Goal: Find contact information: Find contact information

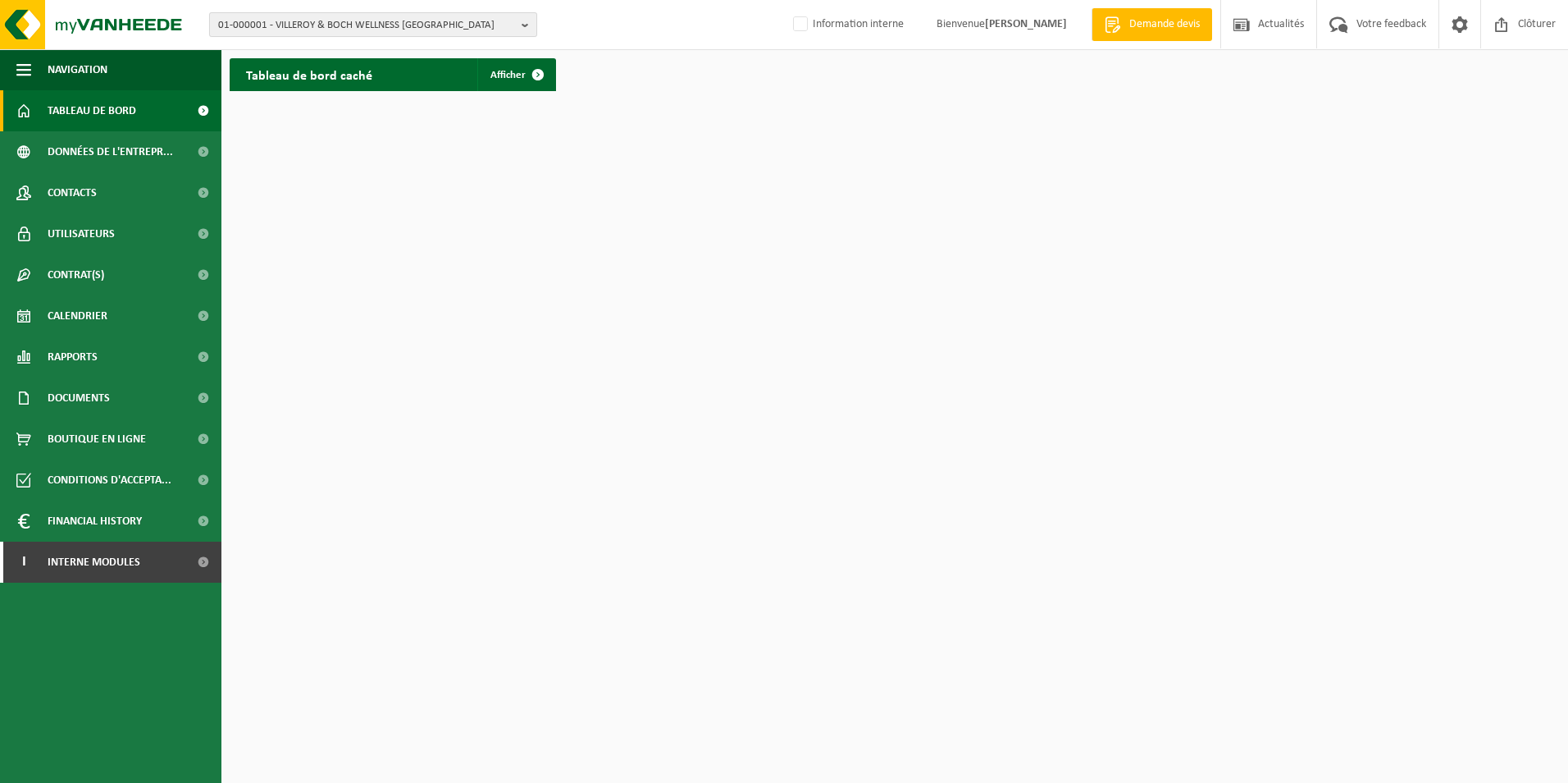
click at [369, 21] on span "01-000001 - VILLEROY & BOCH WELLNESS NV" at bounding box center [366, 25] width 297 height 25
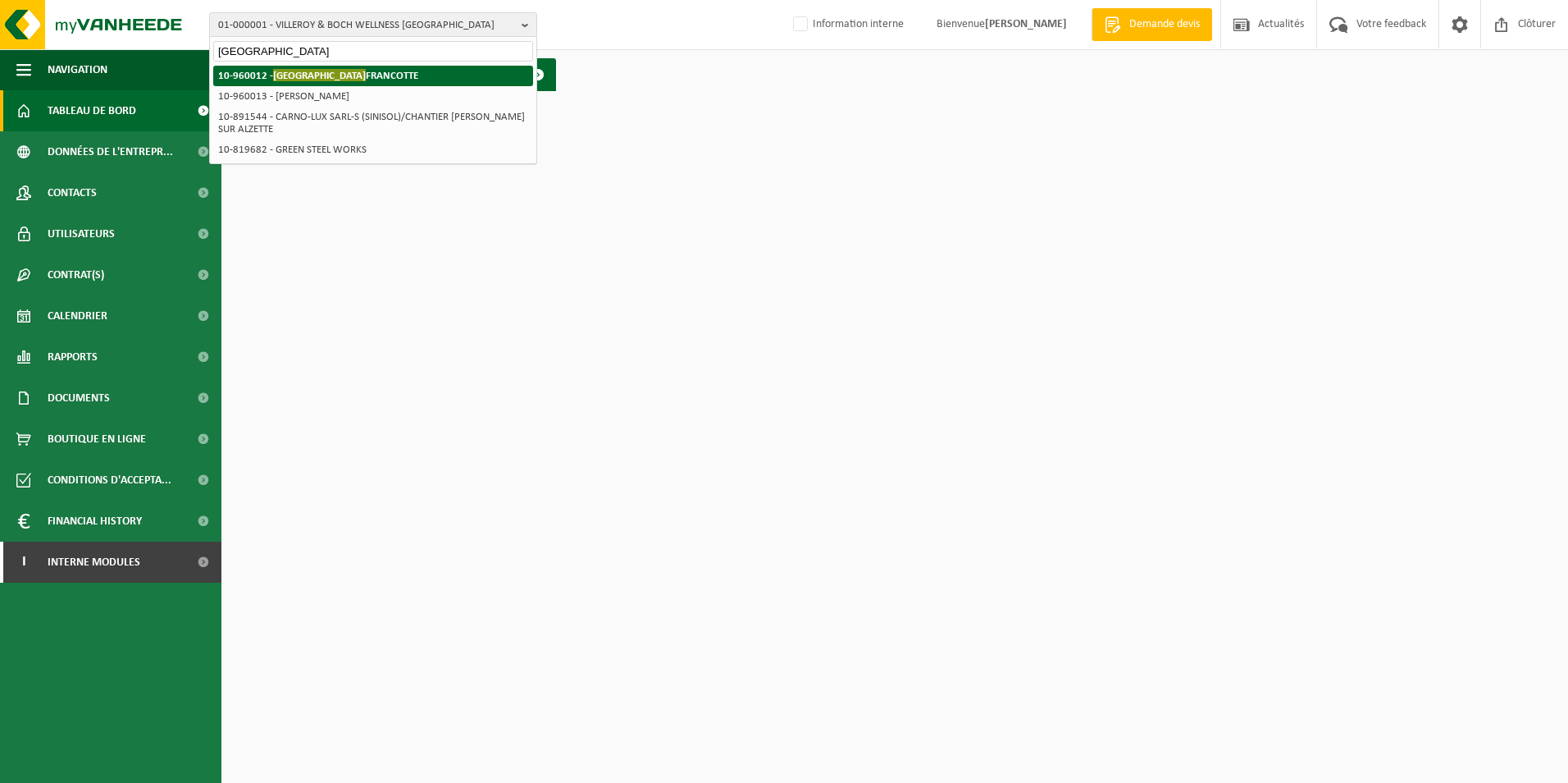
type input "sydney"
click at [303, 75] on span "SYDNEY" at bounding box center [320, 75] width 93 height 12
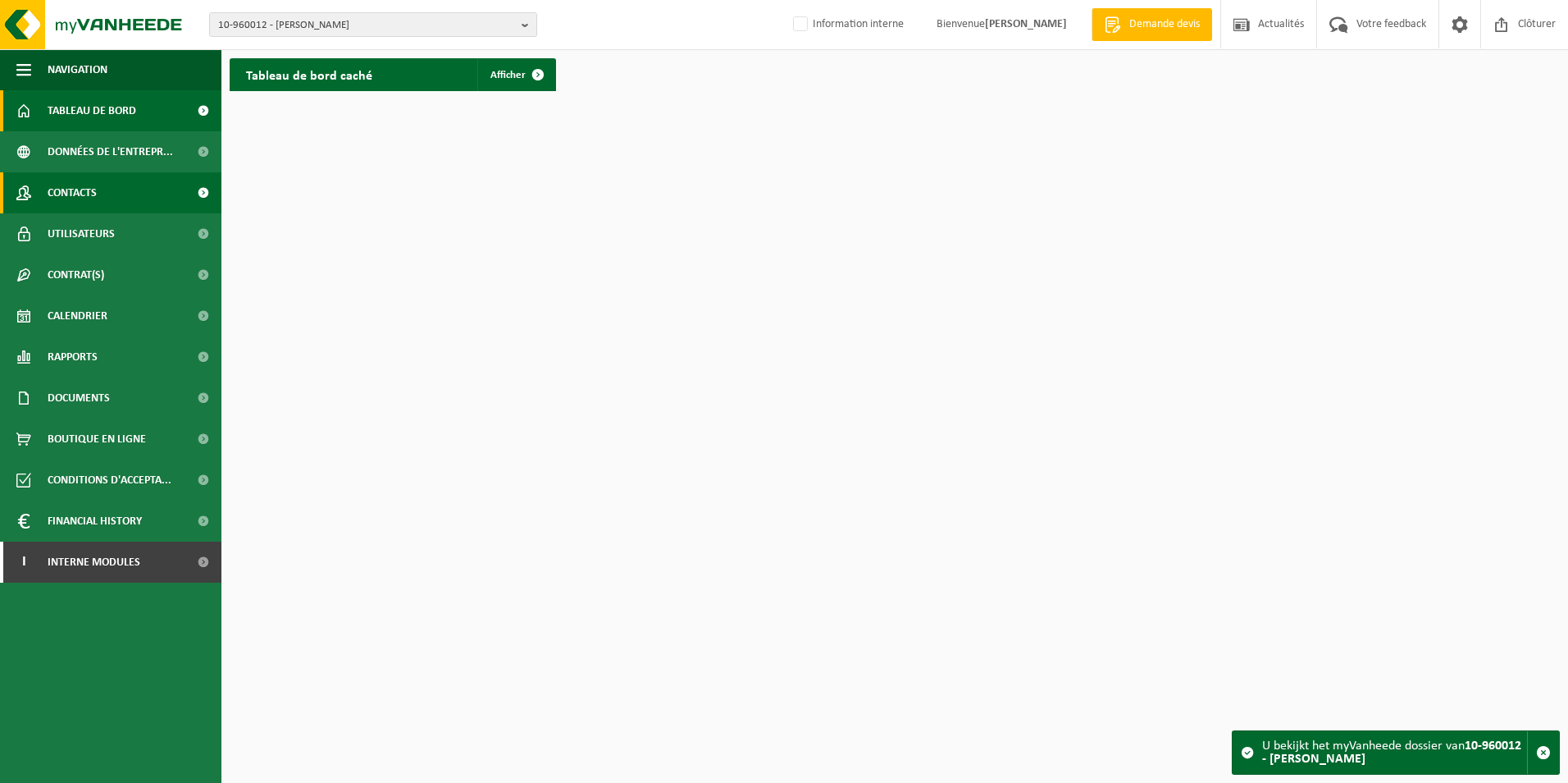
click at [116, 194] on link "Contacts" at bounding box center [111, 193] width 221 height 41
